Goal: Check status: Check status

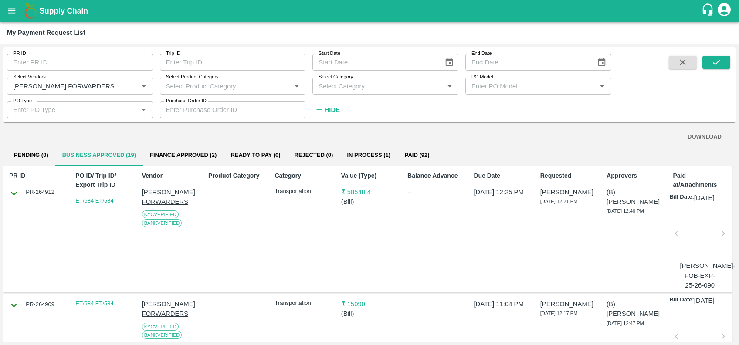
scroll to position [235, 0]
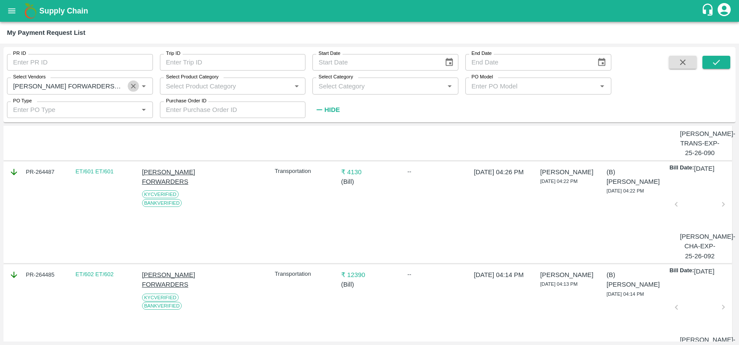
click at [129, 87] on icon "Clear" at bounding box center [133, 86] width 8 height 8
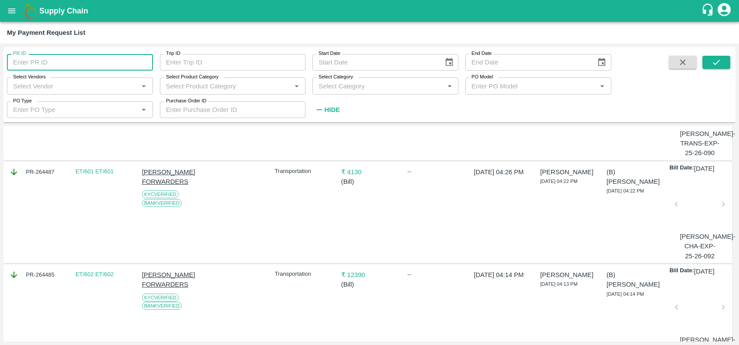
click at [95, 59] on input "PR ID" at bounding box center [80, 62] width 146 height 17
paste input "text"
type input "263419"
click at [720, 59] on icon "submit" at bounding box center [716, 62] width 10 height 10
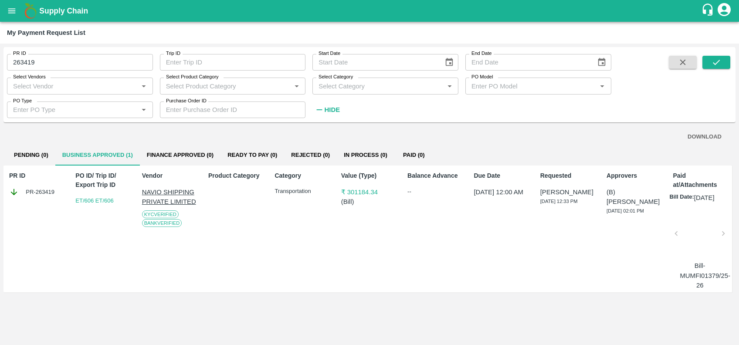
click at [112, 66] on input "263419" at bounding box center [80, 62] width 146 height 17
paste input "text"
click at [716, 65] on icon "submit" at bounding box center [716, 62] width 10 height 10
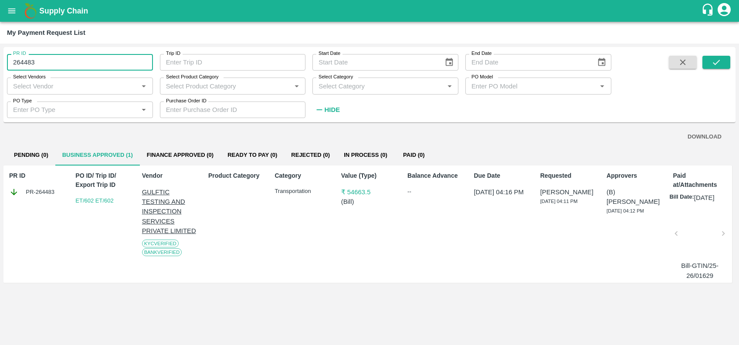
click at [80, 62] on input "264483" at bounding box center [80, 62] width 146 height 17
paste input "text"
type input "264428"
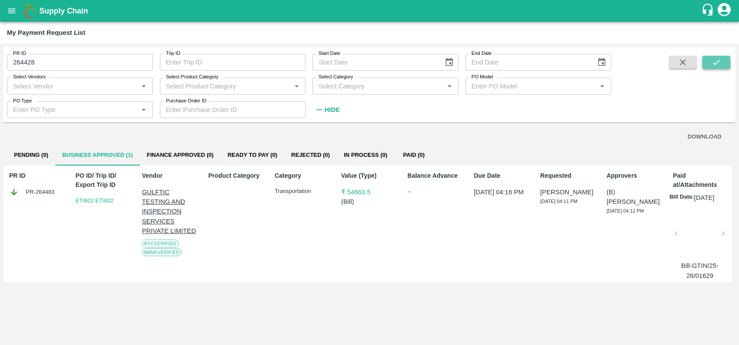
click at [713, 56] on button "submit" at bounding box center [716, 62] width 28 height 13
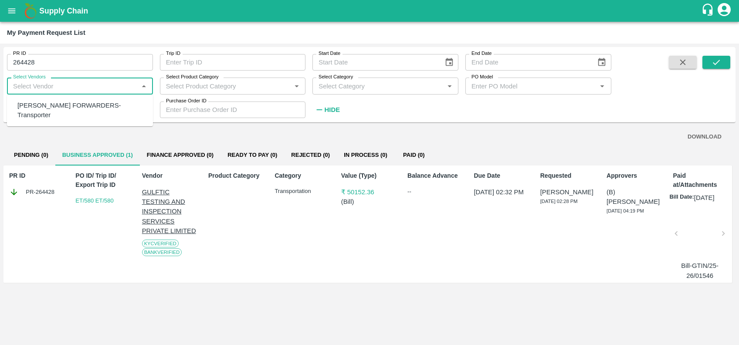
click at [81, 88] on input "Select Vendors" at bounding box center [73, 85] width 126 height 11
type input "eureka"
type input "264482"
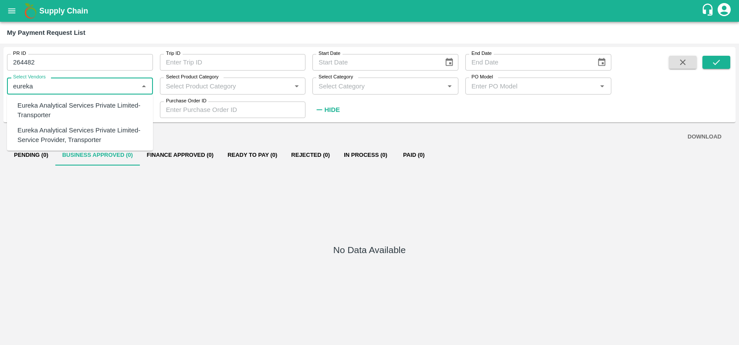
click at [35, 105] on div "Eureka Analytical Services Private Limited-Transporter" at bounding box center [81, 111] width 128 height 20
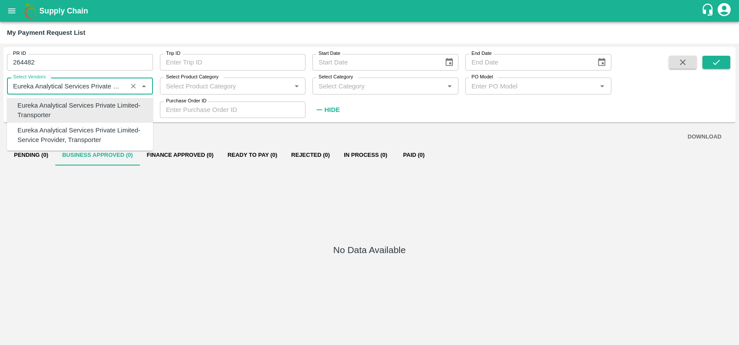
click at [14, 88] on input "Select Vendors" at bounding box center [67, 85] width 115 height 11
type input "Eureka Analytical Services Private Limited-Transporter"
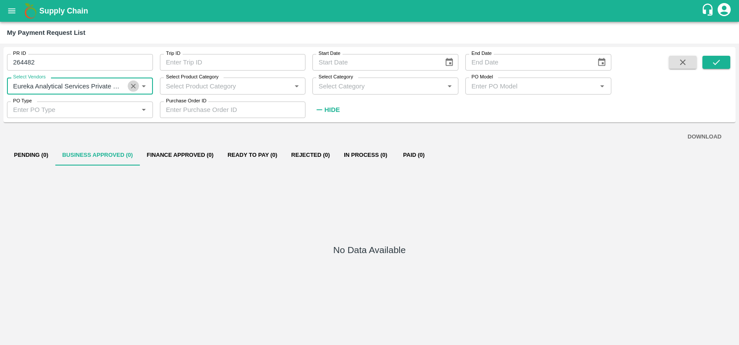
click at [130, 89] on icon "Clear" at bounding box center [133, 86] width 8 height 8
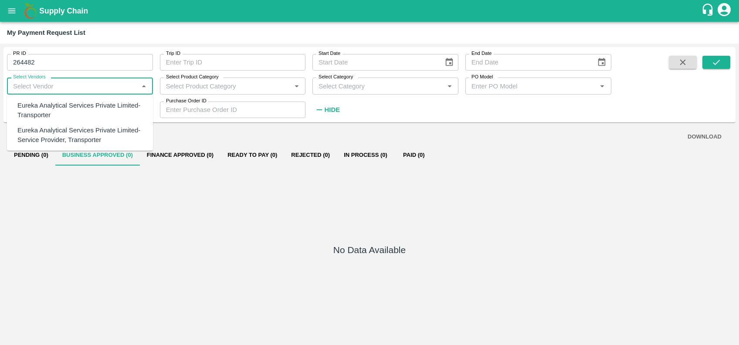
drag, startPoint x: 96, startPoint y: 90, endPoint x: 82, endPoint y: 64, distance: 29.4
click at [82, 64] on div "PR ID 264482 PR ID Trip ID Trip ID Start Date Start Date End Date End Date Sele…" at bounding box center [305, 82] width 611 height 71
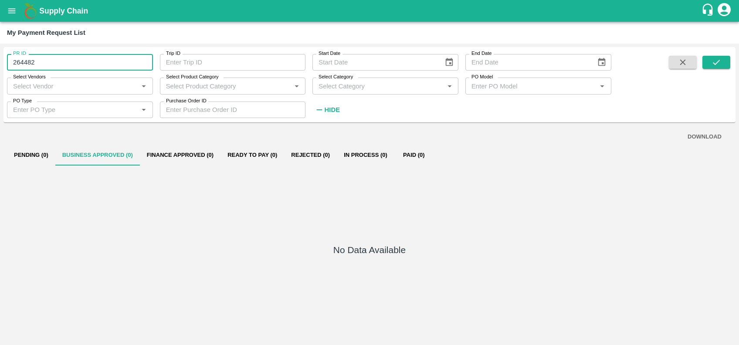
click at [82, 64] on input "264482" at bounding box center [80, 62] width 146 height 17
type input "264482"
click at [50, 92] on div "Select Vendors   *" at bounding box center [80, 86] width 146 height 17
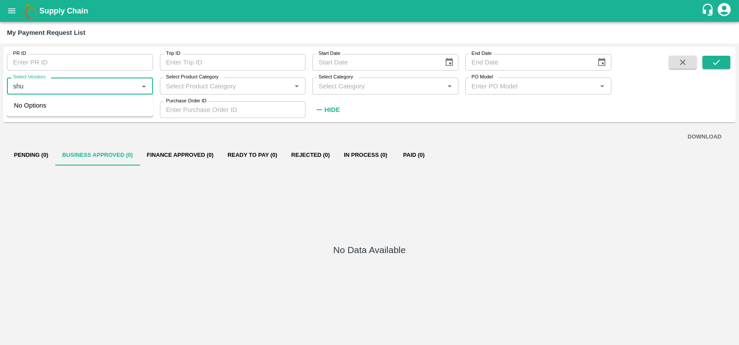
type input "shuh"
type input "264482"
click at [56, 109] on div "[PERSON_NAME] FORWARDERS-Transporter" at bounding box center [81, 111] width 128 height 20
type input "[PERSON_NAME] FORWARDERS-Transporter"
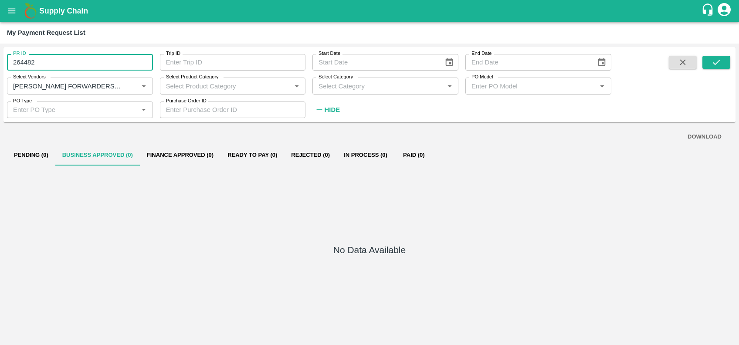
click at [45, 65] on input "264482" at bounding box center [80, 62] width 146 height 17
type input "264482"
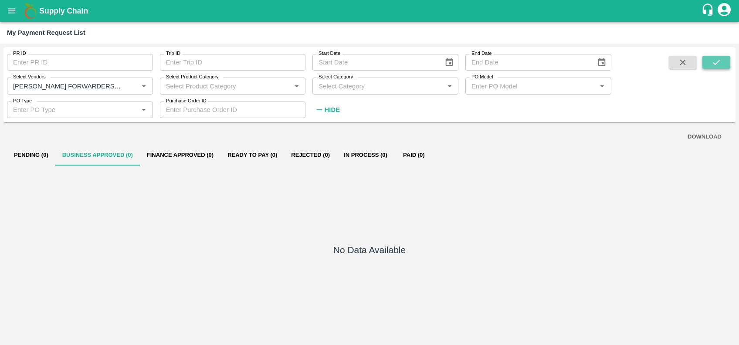
click at [705, 68] on button "submit" at bounding box center [716, 62] width 28 height 13
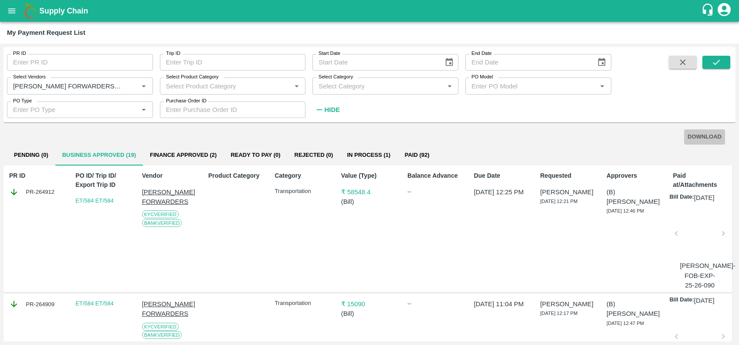
click at [693, 133] on button "DOWNLOAD" at bounding box center [704, 136] width 41 height 15
